Goal: Check status

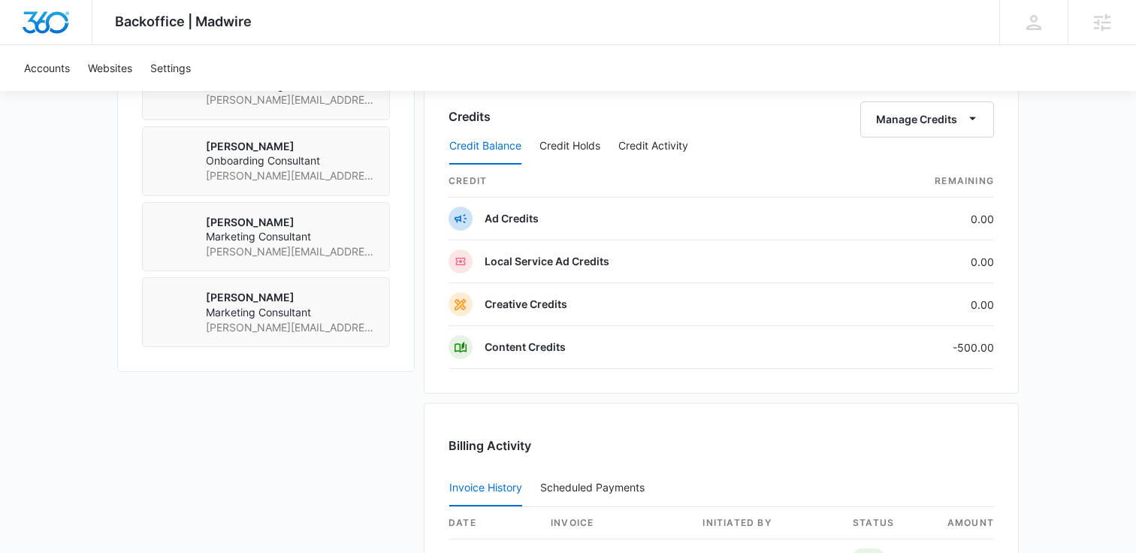
scroll to position [1176, 0]
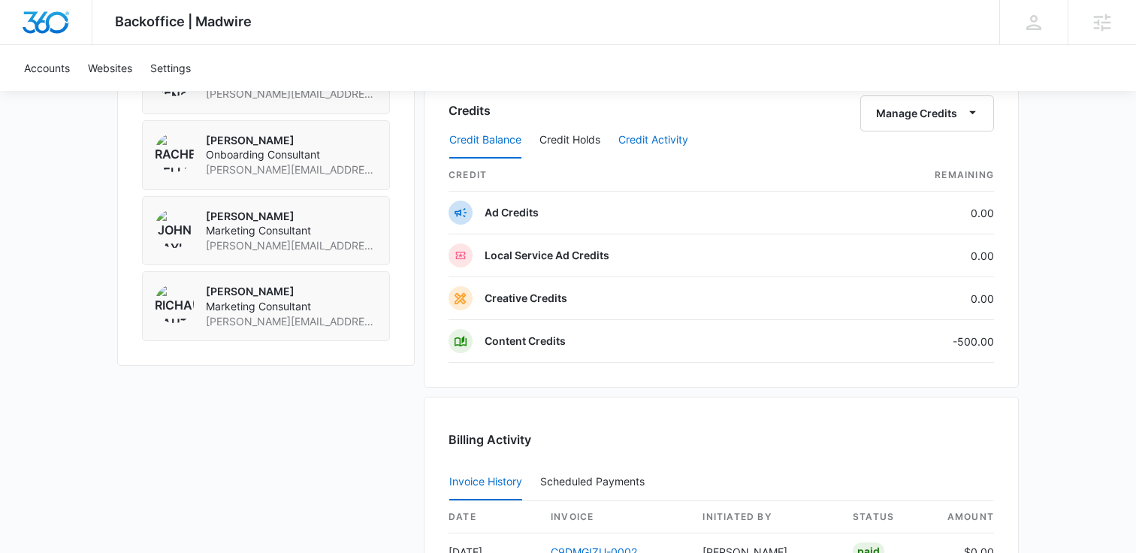
click at [647, 135] on button "Credit Activity" at bounding box center [653, 140] width 70 height 36
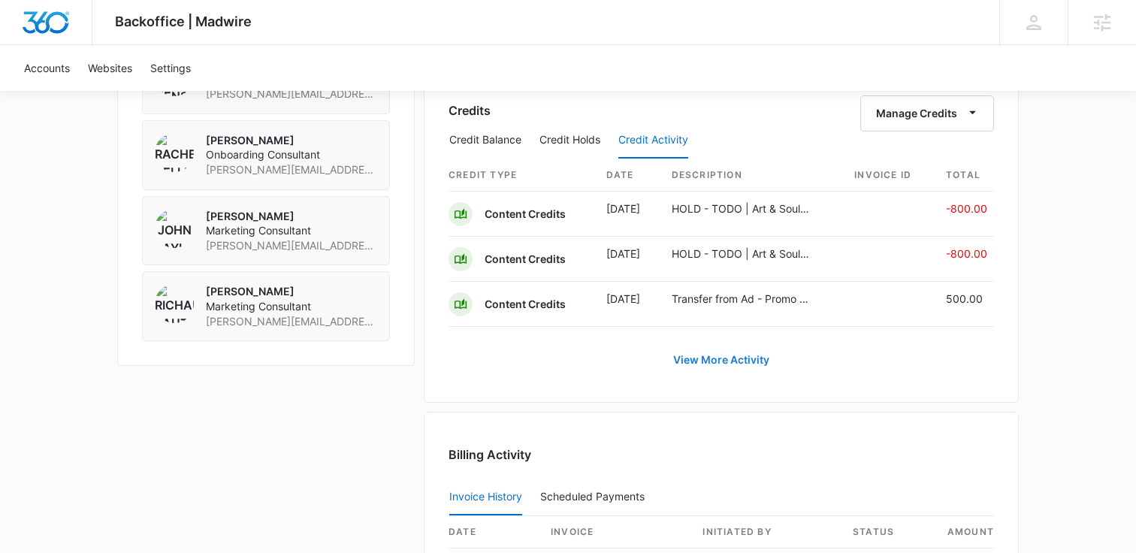
click at [728, 360] on link "View More Activity" at bounding box center [721, 360] width 126 height 36
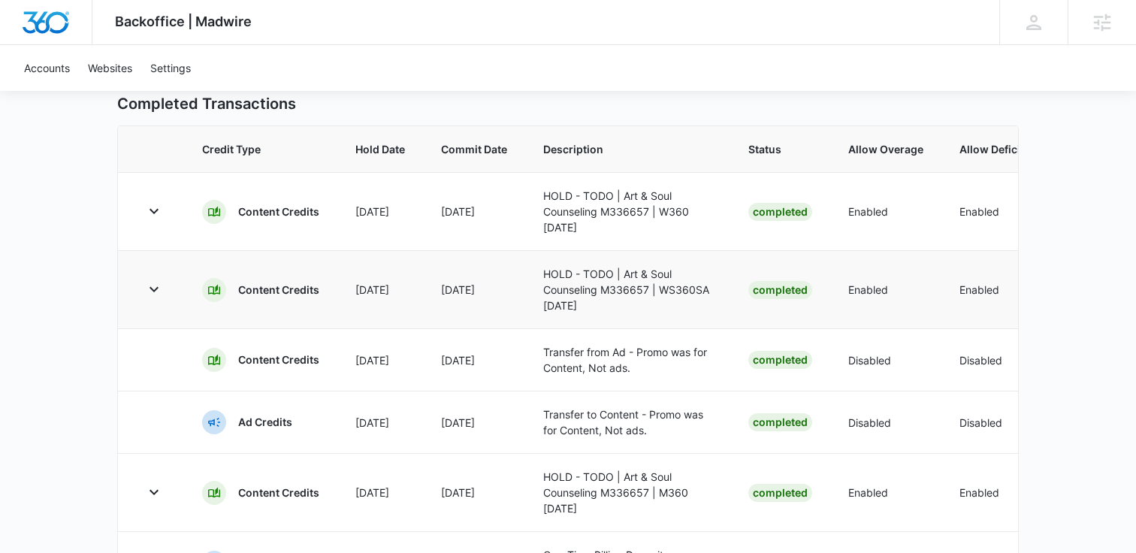
scroll to position [420, 0]
